Goal: Check status: Check status

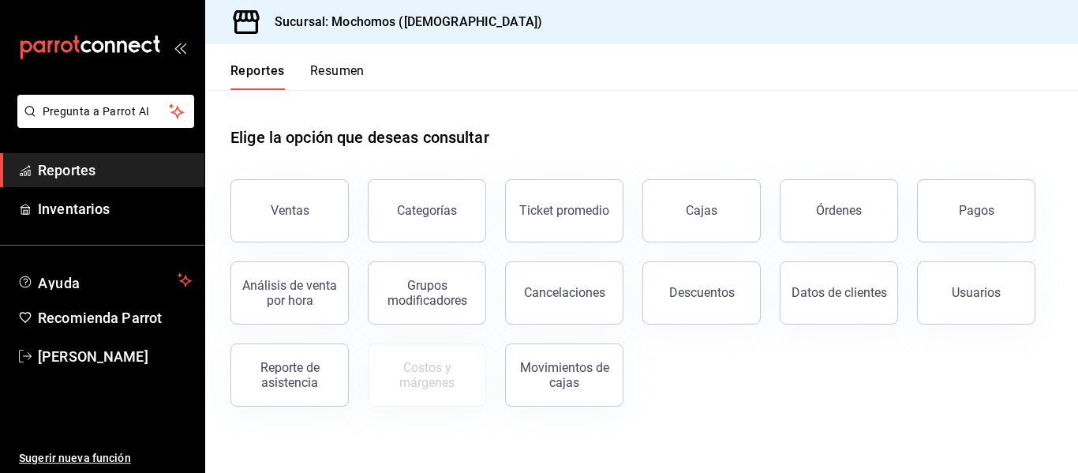
drag, startPoint x: 988, startPoint y: 204, endPoint x: 32, endPoint y: 167, distance: 956.7
click at [988, 204] on div "Pagos" at bounding box center [975, 210] width 35 height 15
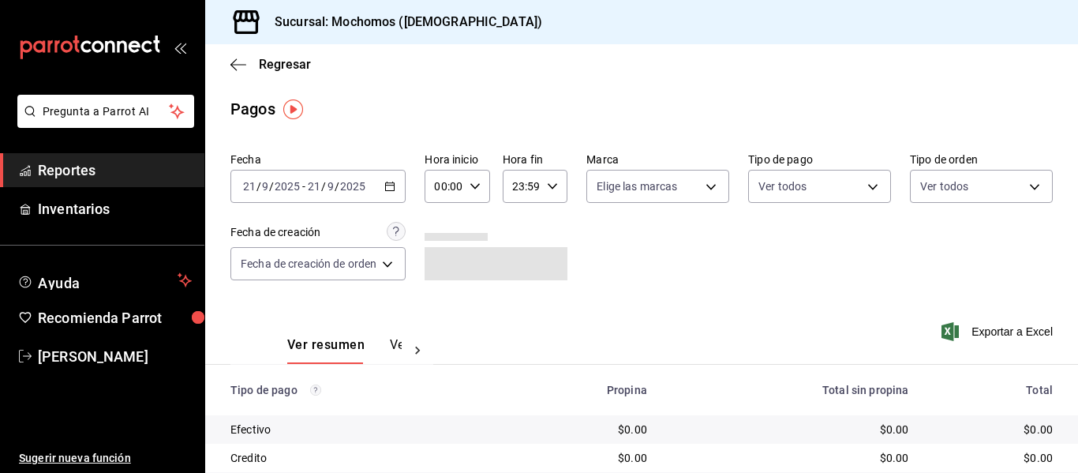
click at [480, 187] on div "00:00 Hora inicio" at bounding box center [456, 186] width 65 height 33
click at [448, 251] on button "05" at bounding box center [442, 258] width 25 height 32
type input "05:00"
click at [982, 241] on div at bounding box center [539, 236] width 1078 height 473
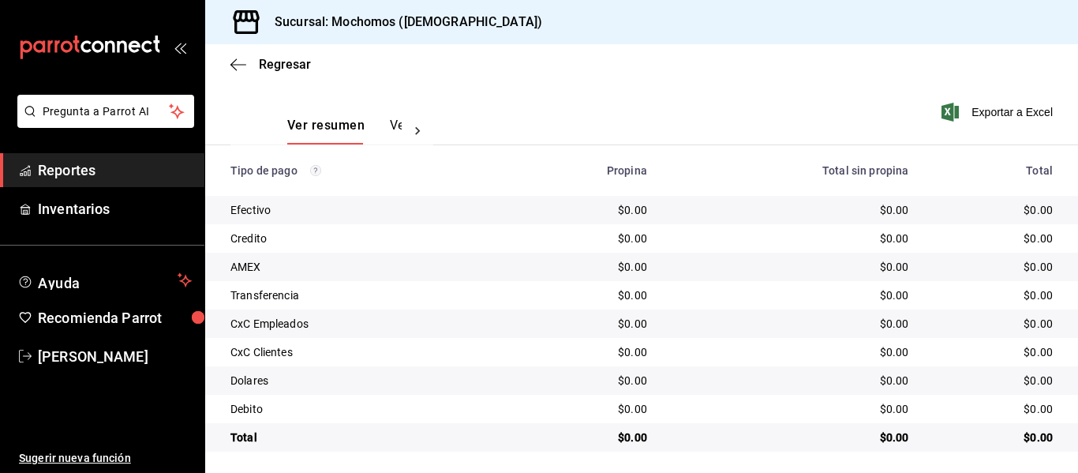
scroll to position [224, 0]
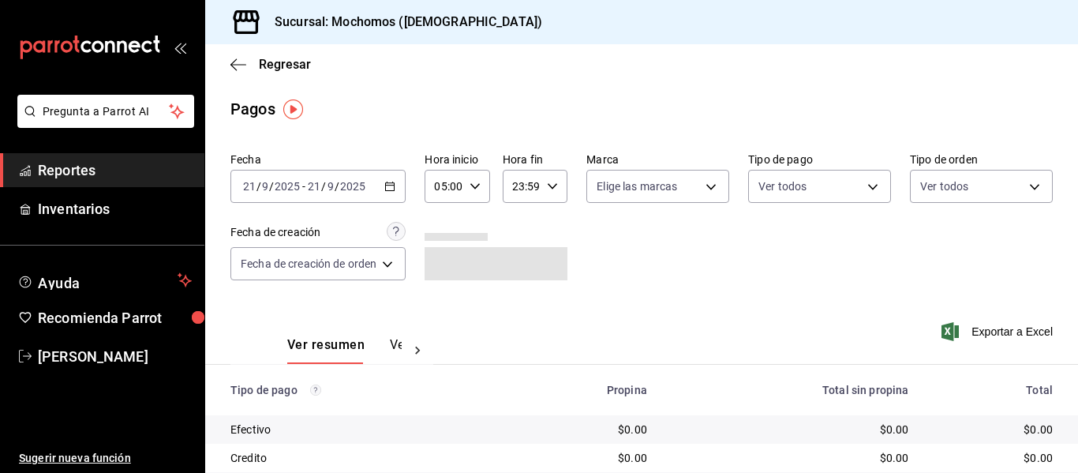
scroll to position [224, 0]
